Goal: Information Seeking & Learning: Learn about a topic

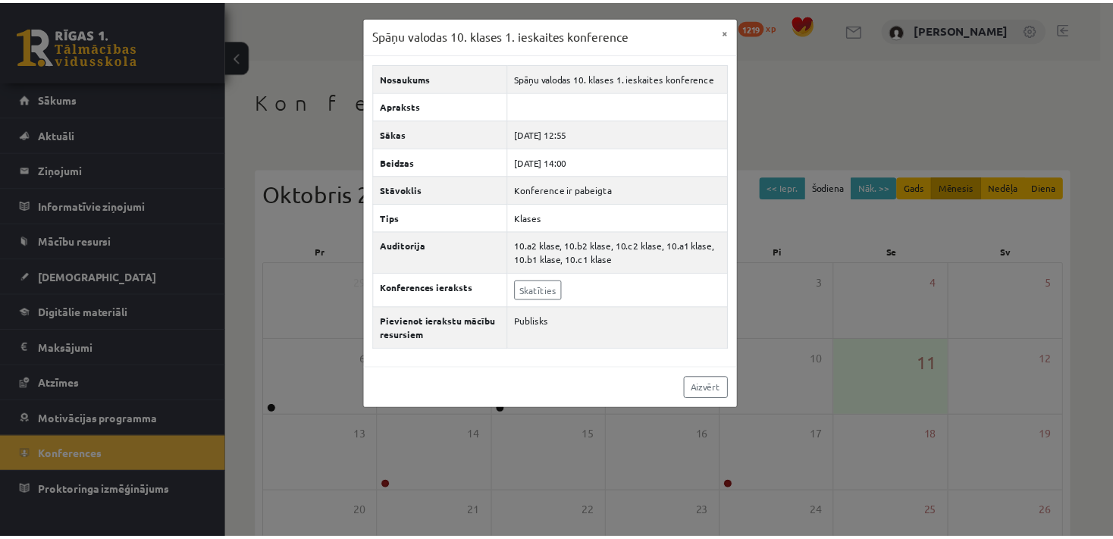
scroll to position [184, 0]
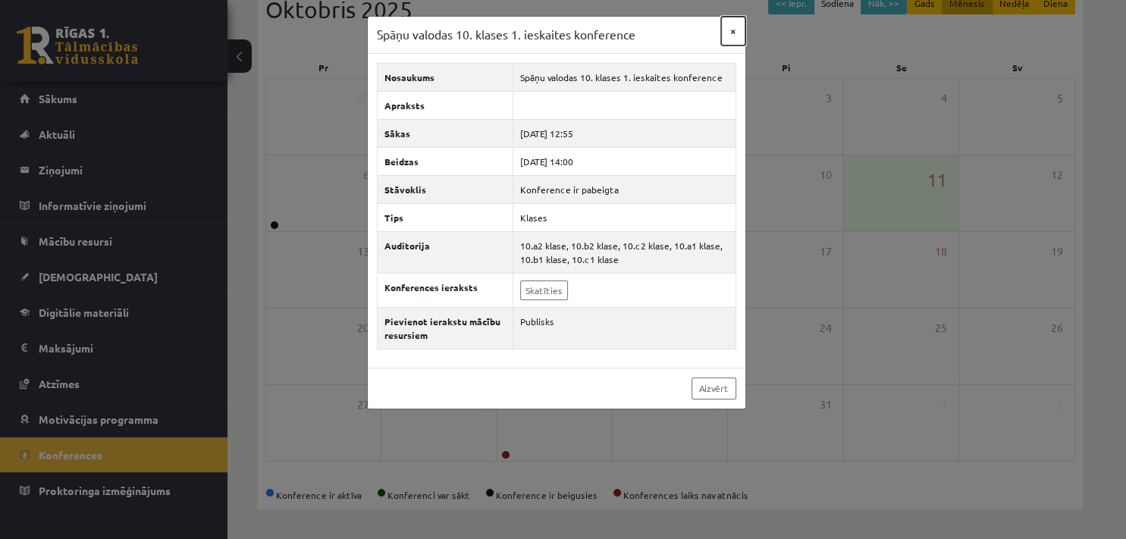
click at [739, 35] on button "×" at bounding box center [733, 31] width 24 height 29
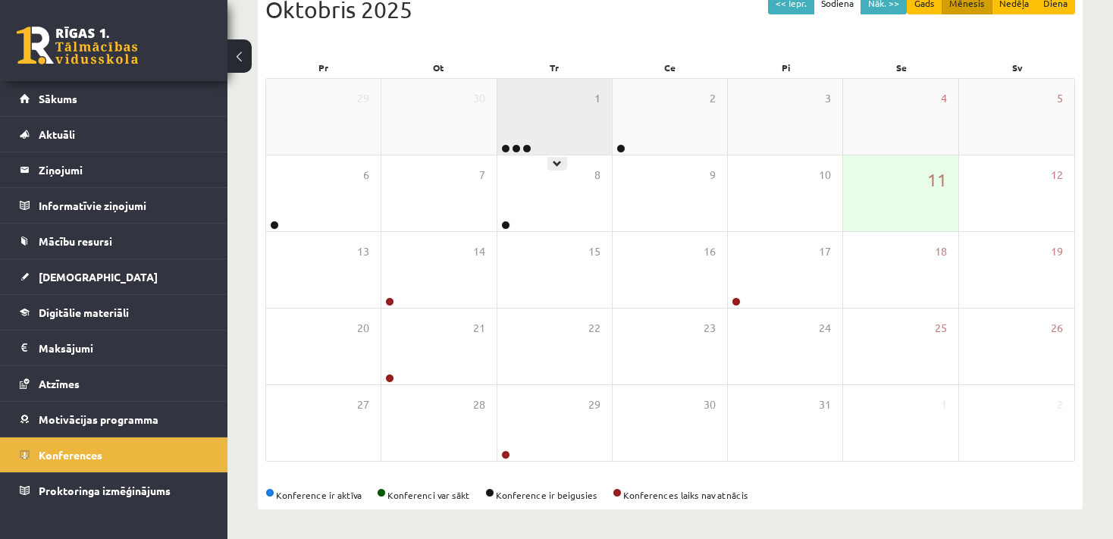
click at [532, 114] on div "1" at bounding box center [554, 117] width 114 height 76
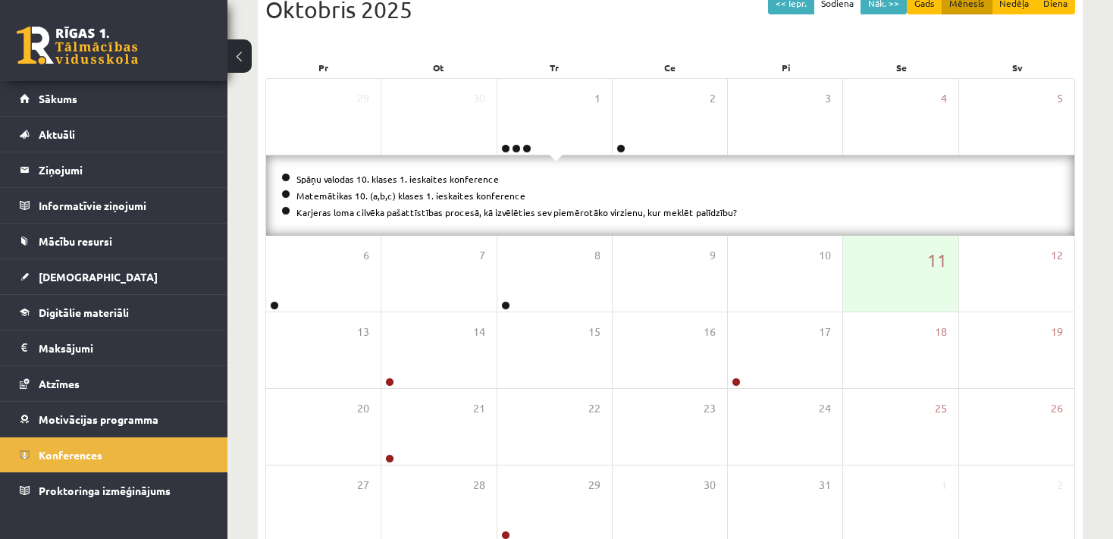
click at [400, 201] on li "Matemātikas 10. (a,b,c) klases 1. ieskaites konference" at bounding box center [670, 195] width 778 height 17
click at [101, 305] on link "Digitālie materiāli" at bounding box center [114, 312] width 189 height 35
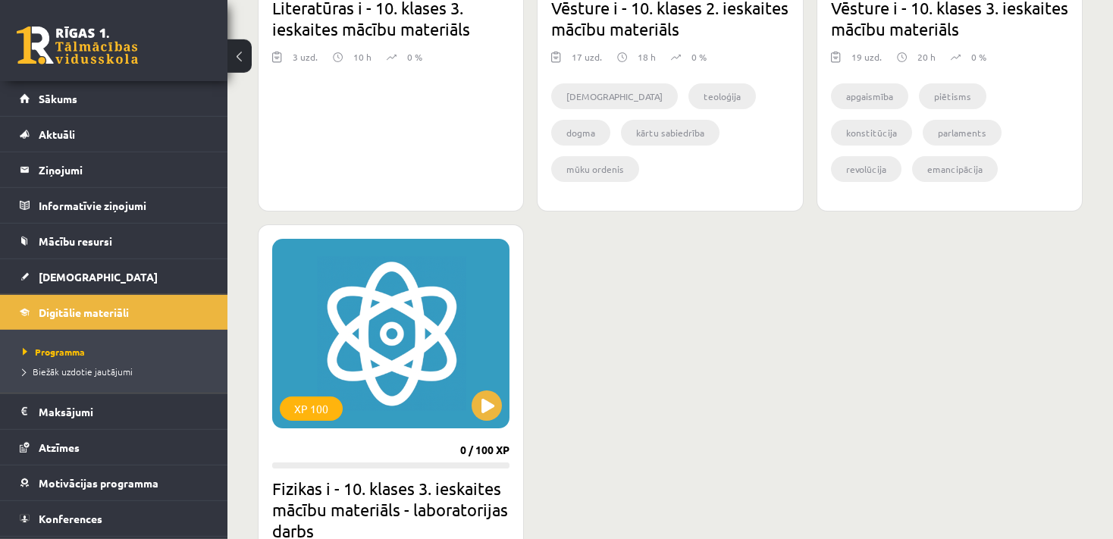
scroll to position [2235, 0]
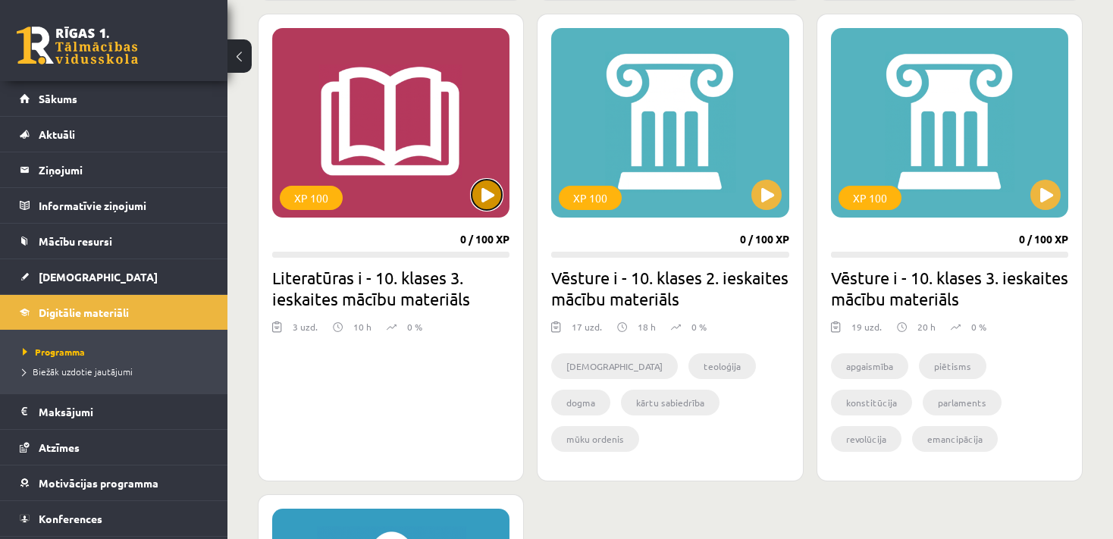
click at [483, 192] on button at bounding box center [487, 195] width 30 height 30
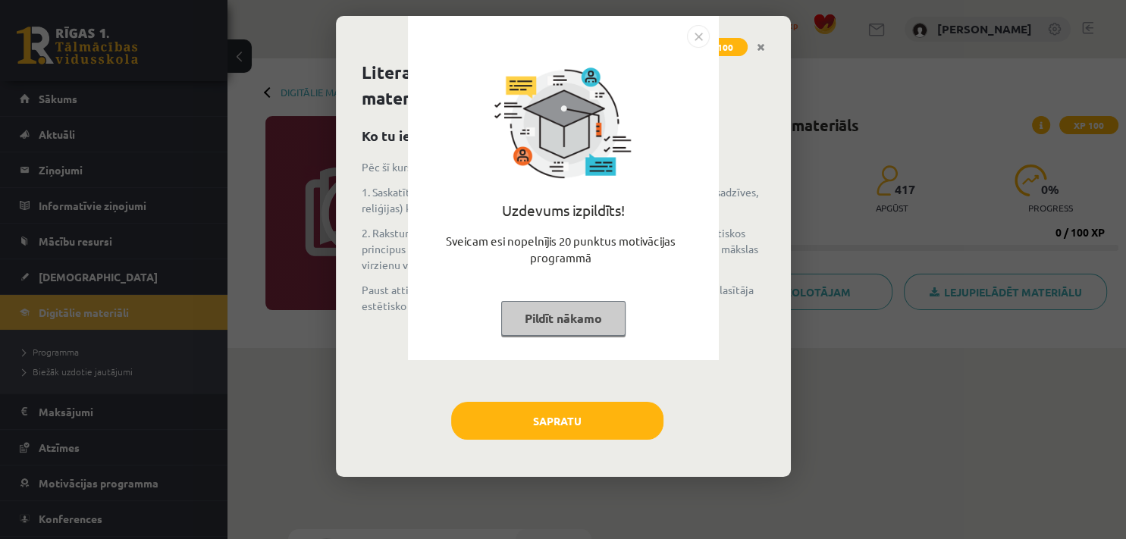
click at [569, 325] on button "Pildīt nākamo" at bounding box center [563, 318] width 124 height 35
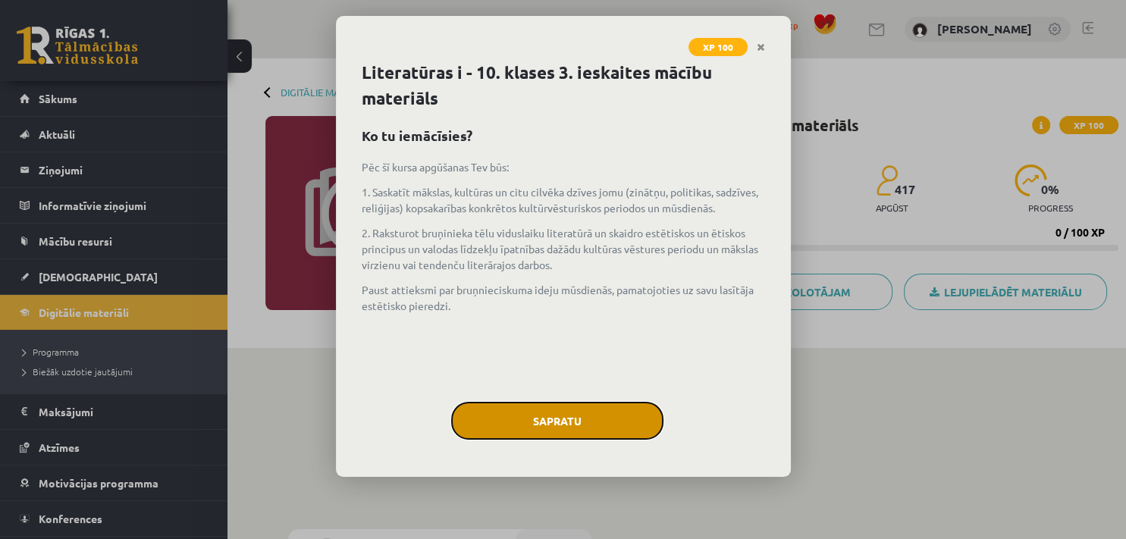
click at [594, 416] on button "Sapratu" at bounding box center [557, 421] width 212 height 38
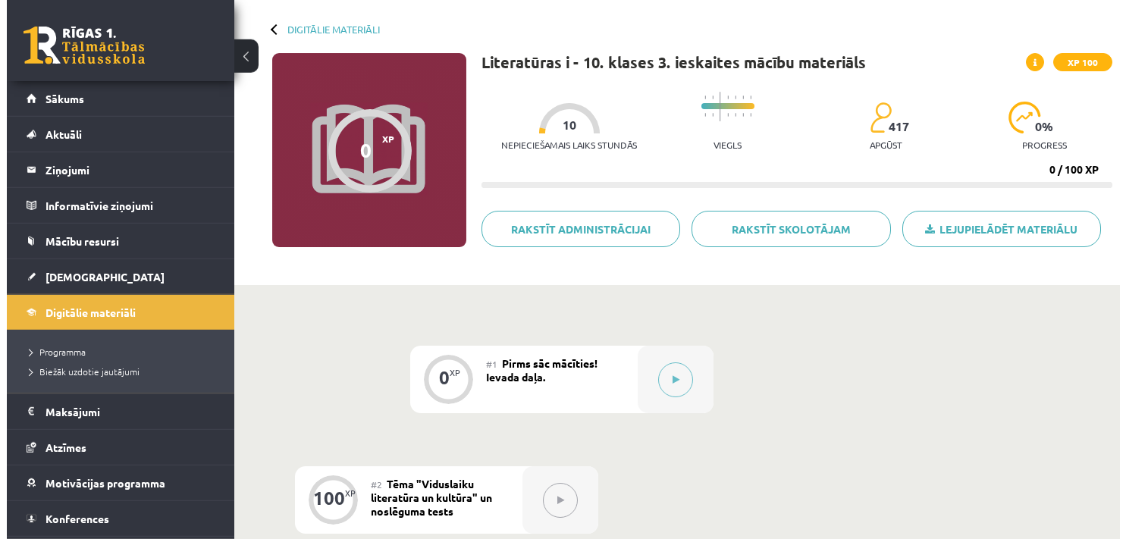
scroll to position [121, 0]
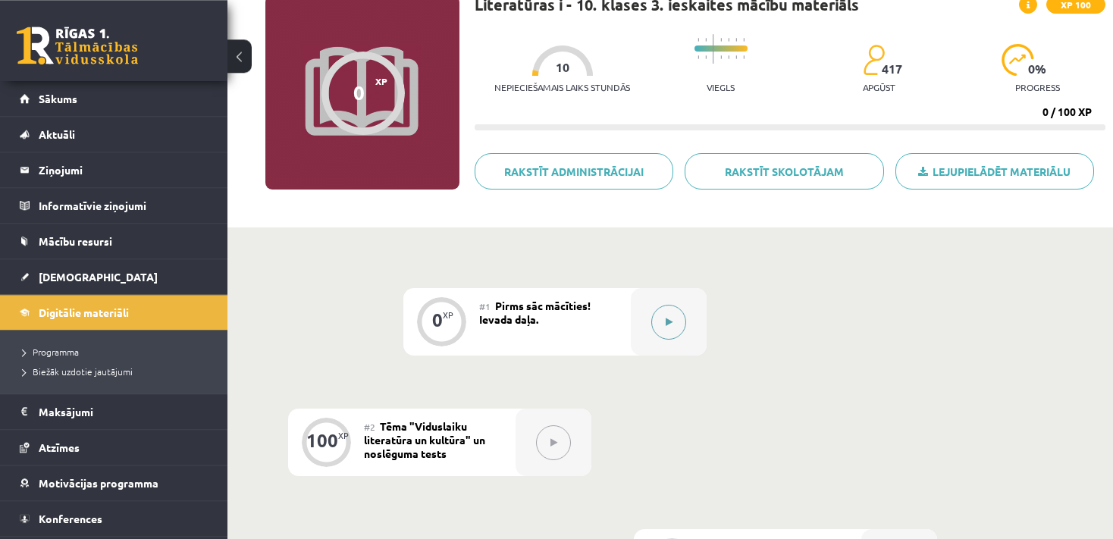
click at [672, 307] on button at bounding box center [668, 322] width 35 height 35
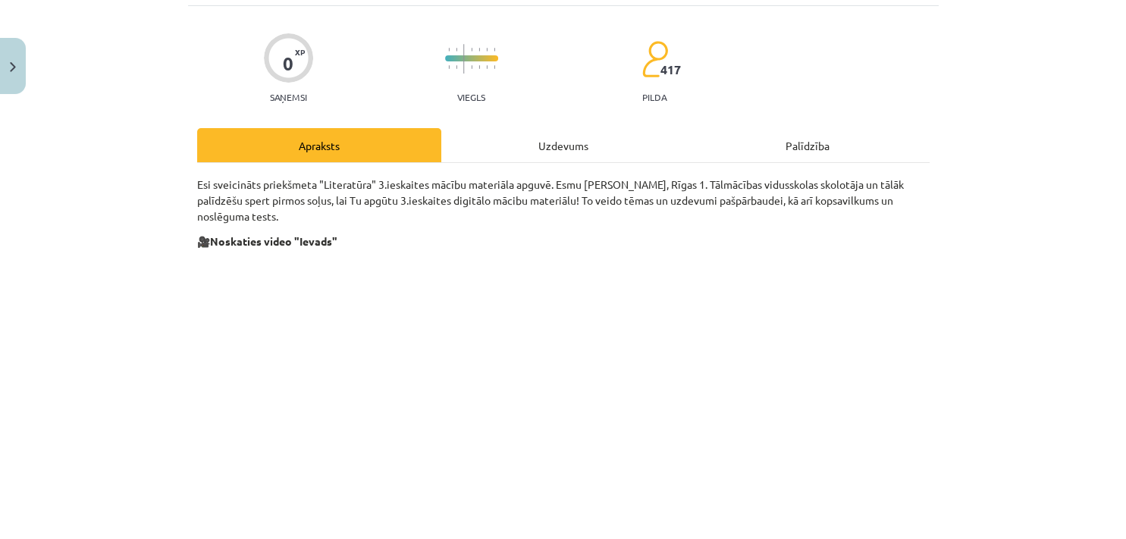
scroll to position [94, 0]
click at [535, 143] on div "Uzdevums" at bounding box center [563, 146] width 244 height 34
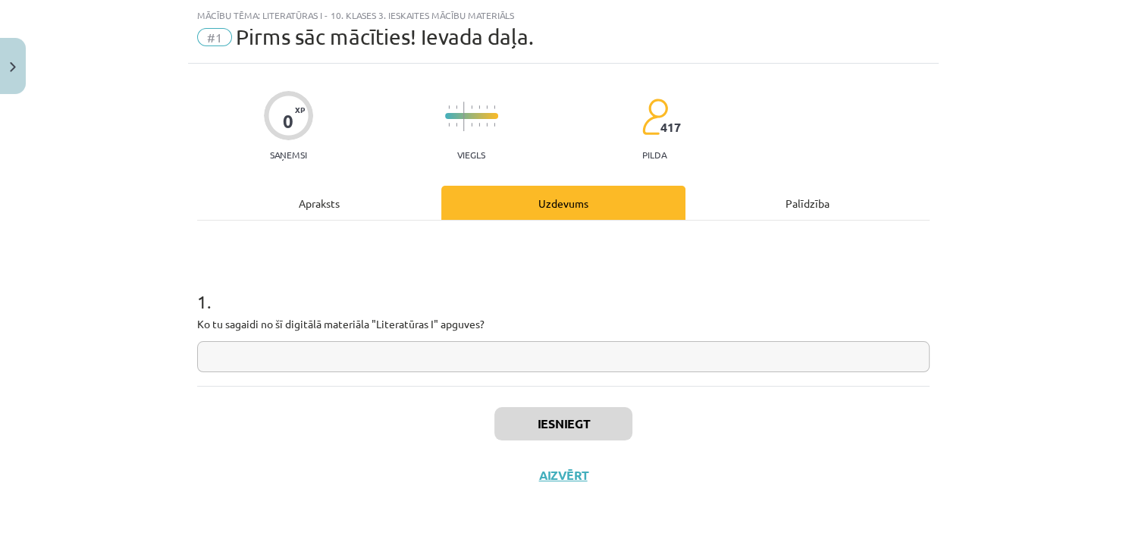
scroll to position [36, 0]
click at [504, 365] on input "text" at bounding box center [563, 357] width 732 height 31
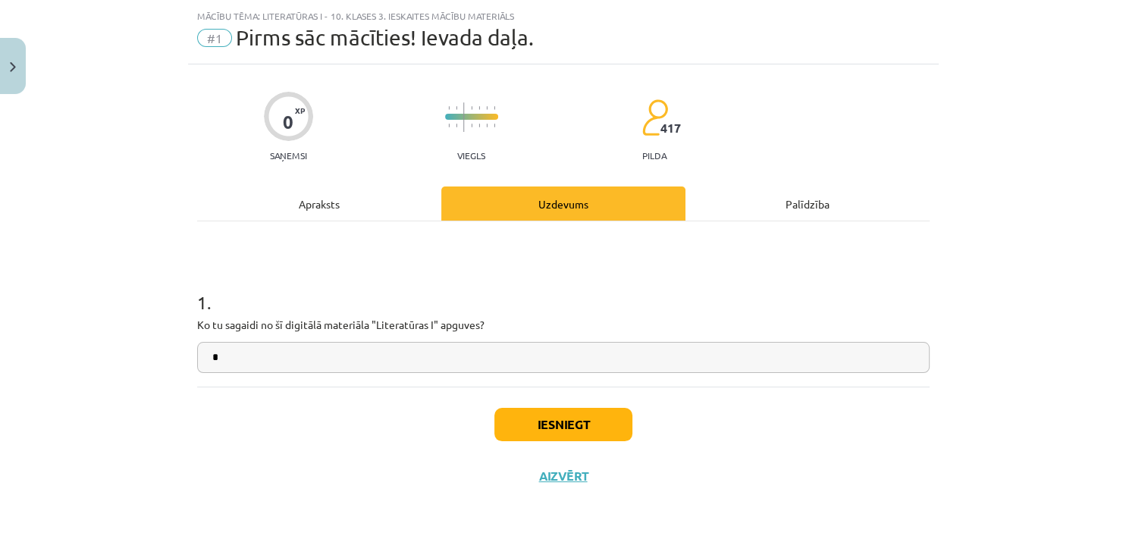
type input "*"
click at [586, 426] on button "Iesniegt" at bounding box center [563, 424] width 138 height 33
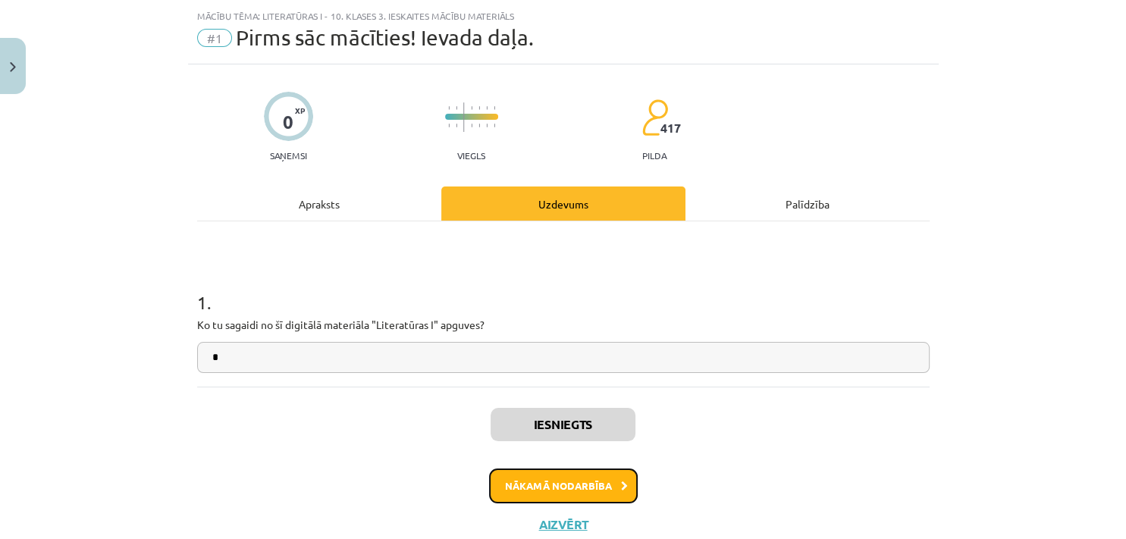
click at [505, 475] on button "Nākamā nodarbība" at bounding box center [563, 486] width 149 height 35
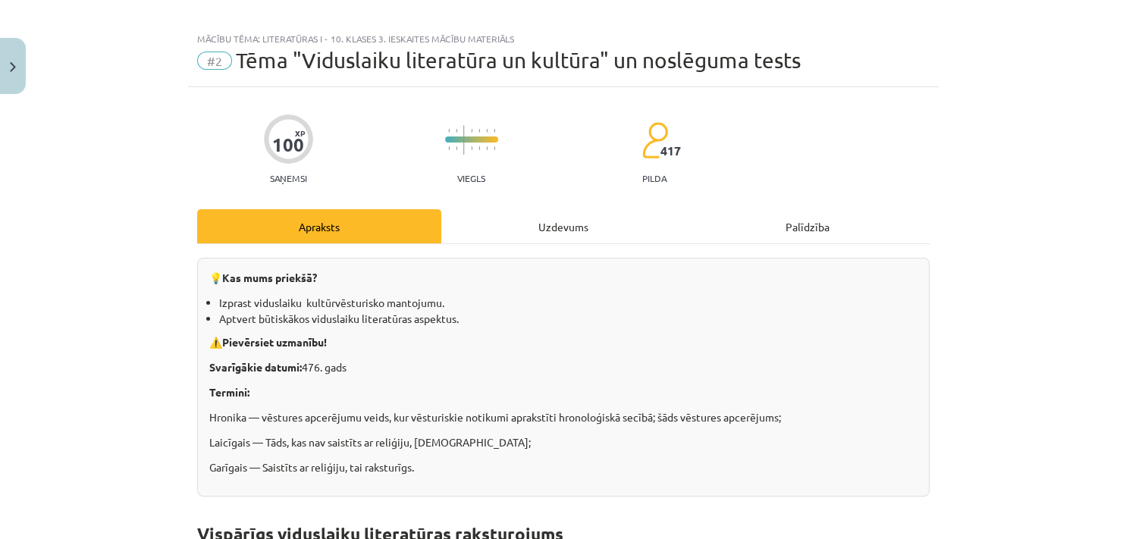
scroll to position [0, 0]
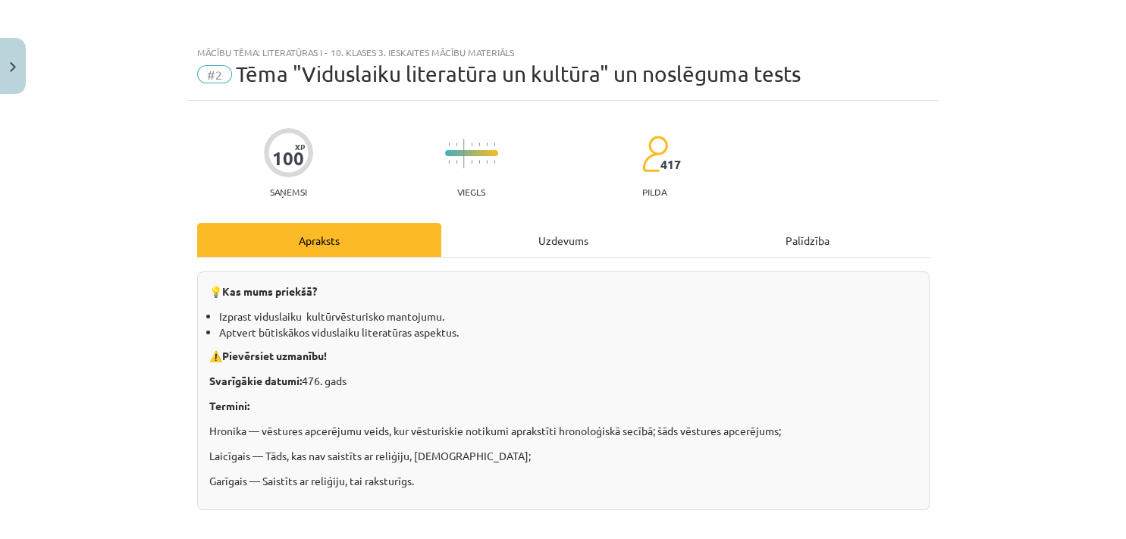
click at [538, 239] on div "Uzdevums" at bounding box center [563, 240] width 244 height 34
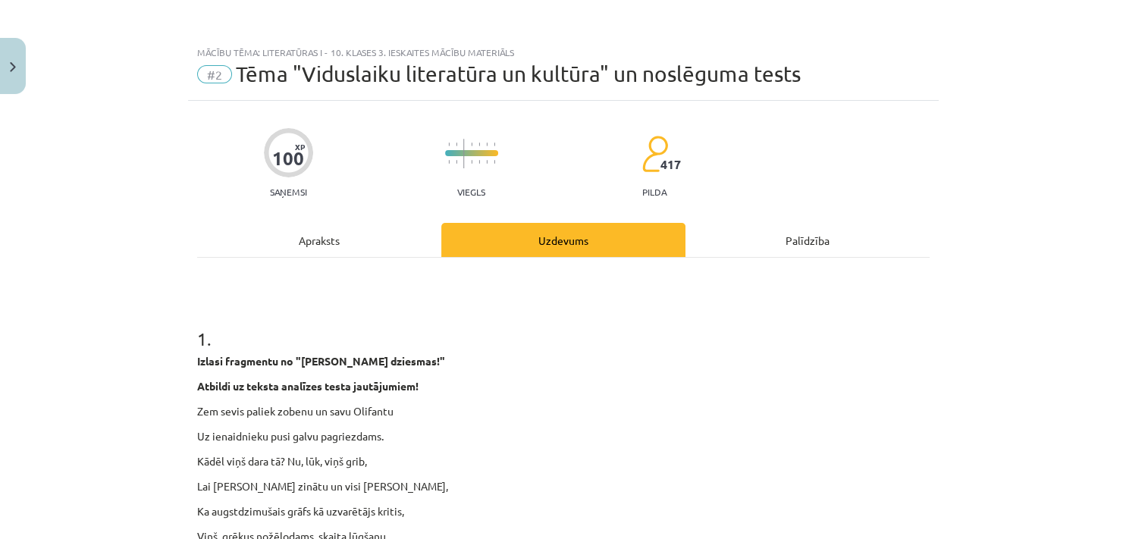
click at [284, 244] on div "Apraksts" at bounding box center [319, 240] width 244 height 34
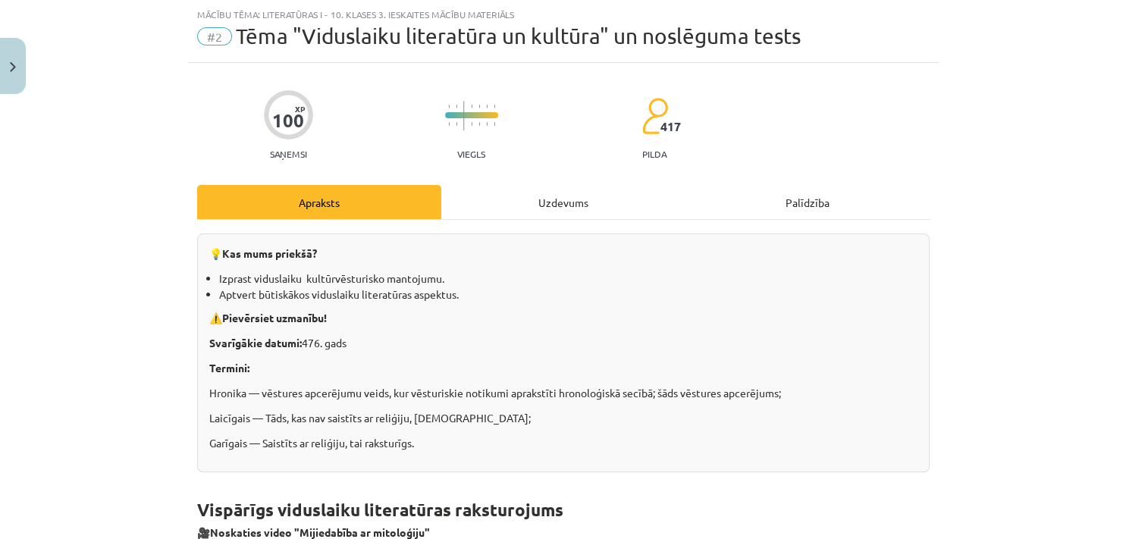
scroll to position [30, 0]
